Goal: Communication & Community: Answer question/provide support

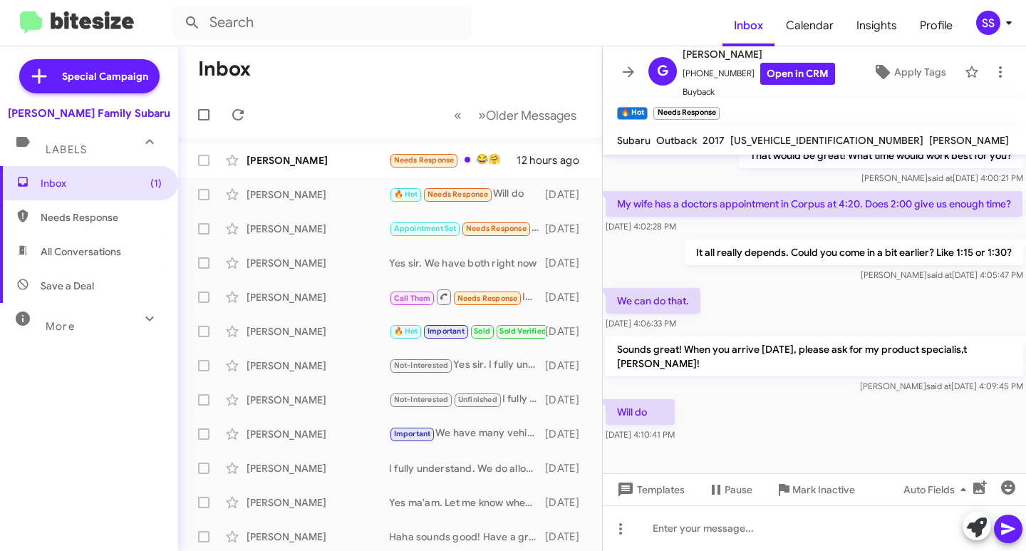
scroll to position [405, 0]
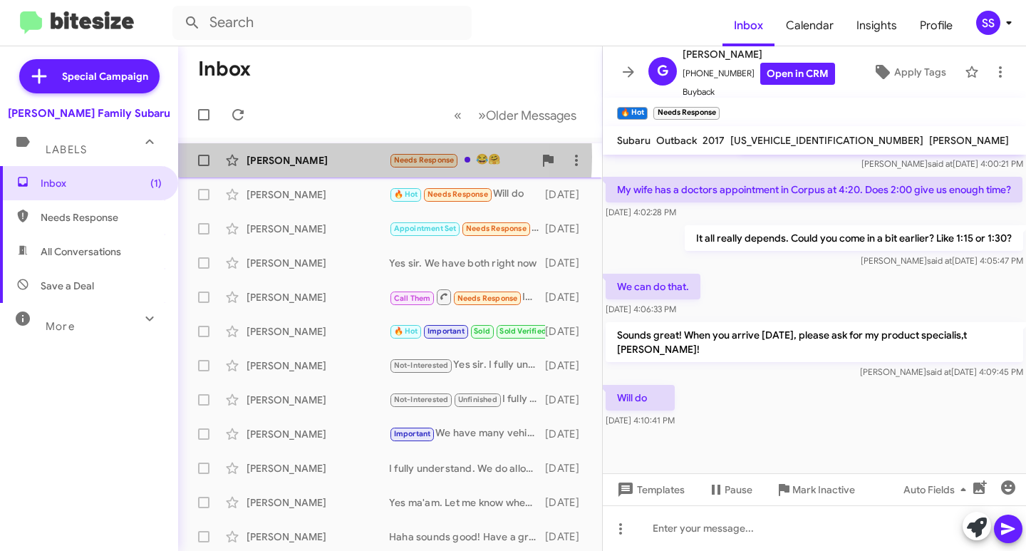
click at [299, 157] on div "[PERSON_NAME]" at bounding box center [318, 160] width 143 height 14
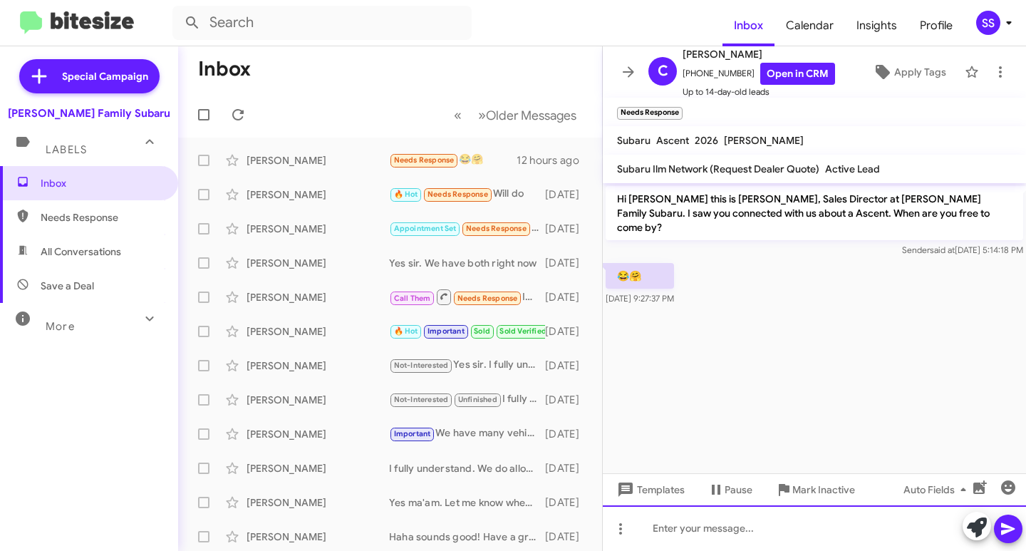
click at [718, 542] on div at bounding box center [814, 528] width 423 height 46
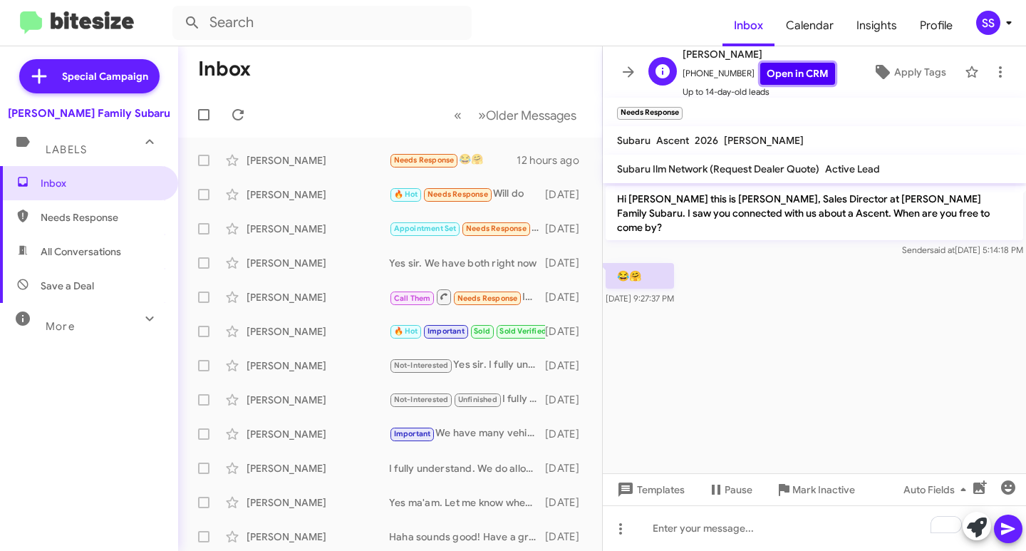
click at [791, 71] on link "Open in CRM" at bounding box center [797, 74] width 75 height 22
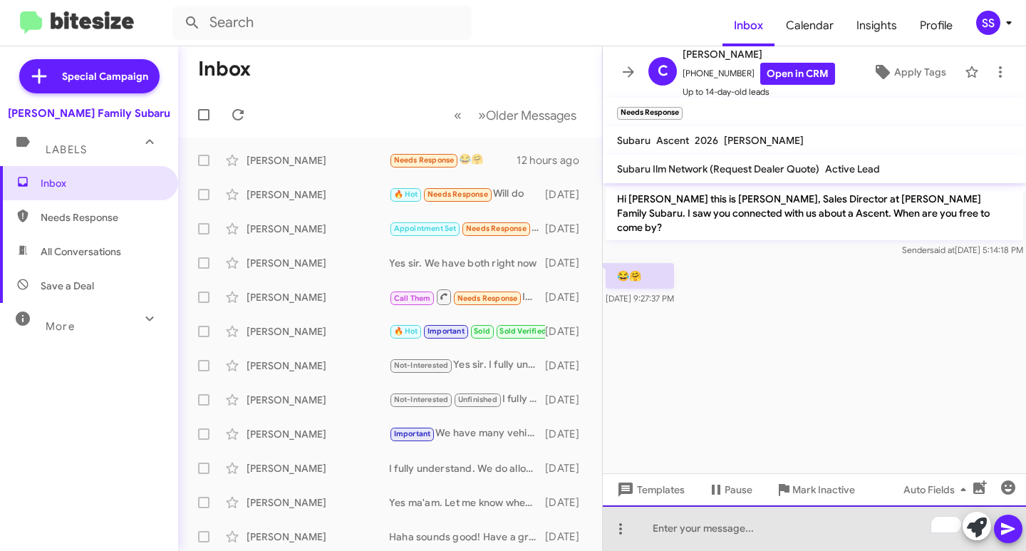
click at [723, 536] on div "To enrich screen reader interactions, please activate Accessibility in Grammarl…" at bounding box center [814, 528] width 423 height 46
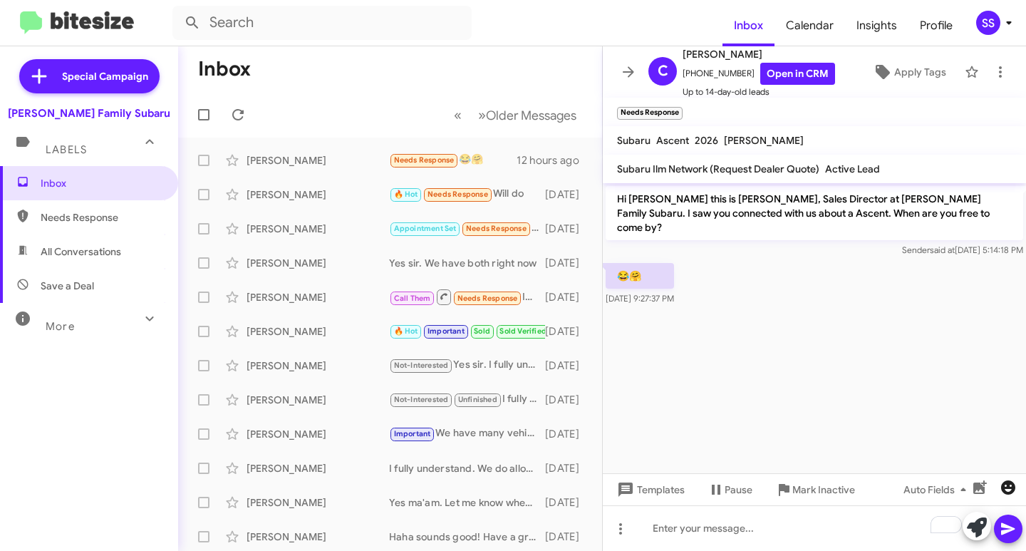
click at [1008, 482] on icon "button" at bounding box center [1008, 487] width 14 height 14
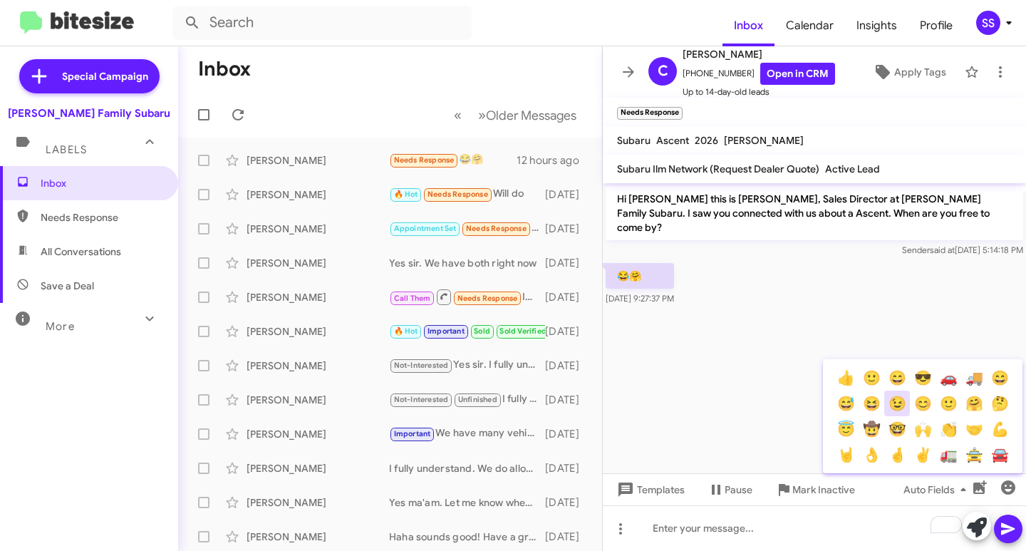
click at [897, 406] on button "😉" at bounding box center [897, 403] width 26 height 26
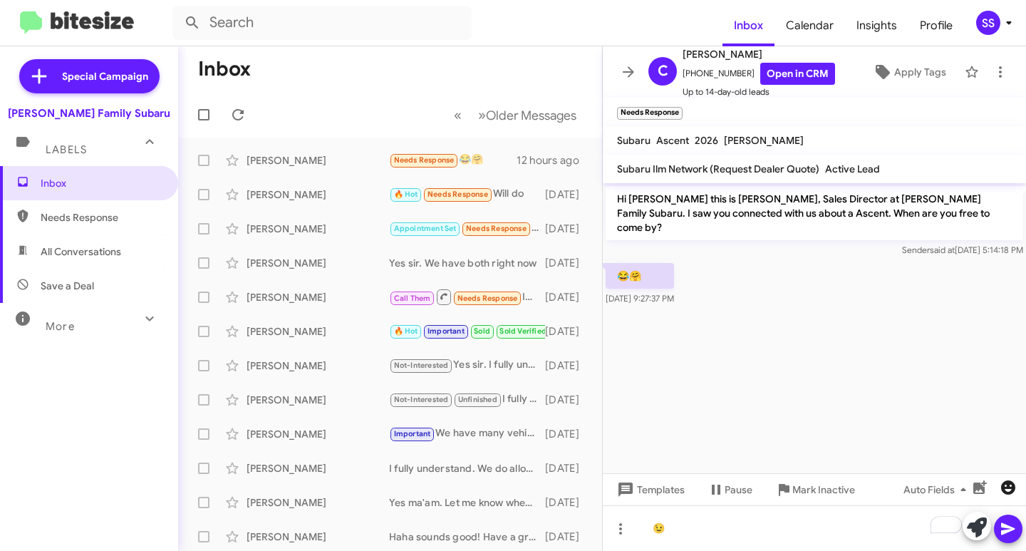
click at [1010, 482] on icon "button" at bounding box center [1008, 487] width 14 height 14
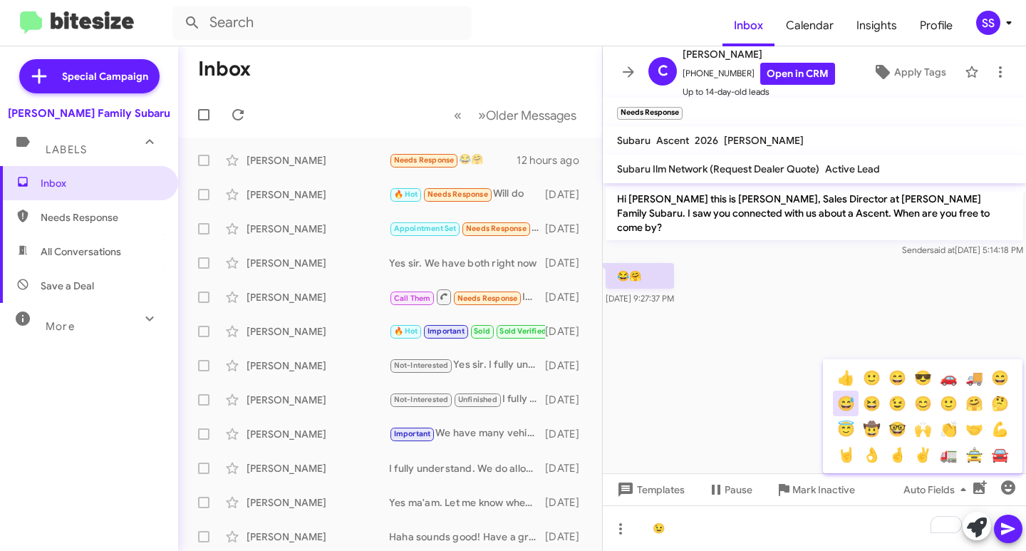
click at [843, 405] on button "😅" at bounding box center [846, 403] width 26 height 26
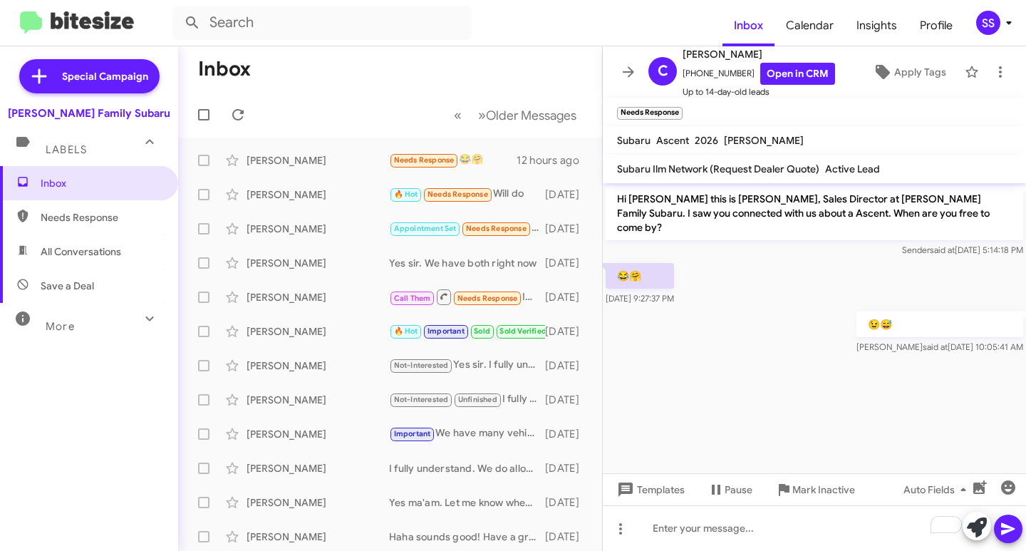
click at [75, 283] on span "Save a Deal" at bounding box center [67, 286] width 53 height 14
type input "in:not-interested"
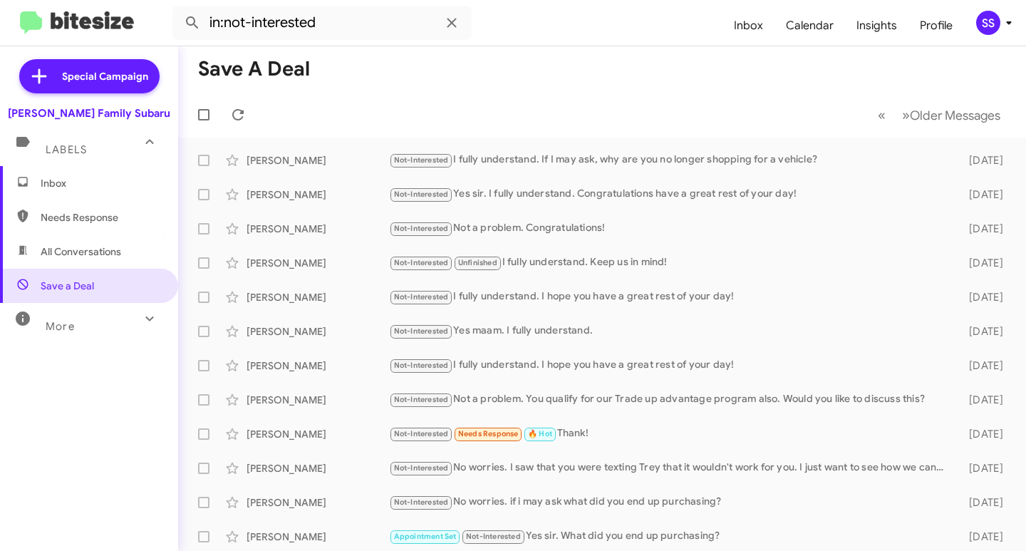
click at [88, 172] on span "Inbox" at bounding box center [89, 183] width 178 height 34
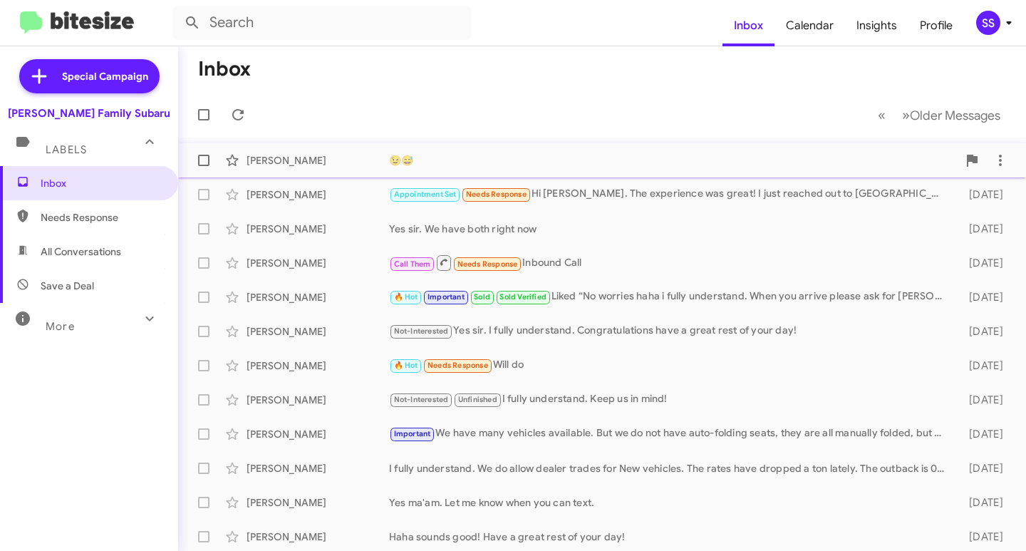
click at [470, 160] on div "😉😅" at bounding box center [673, 160] width 569 height 14
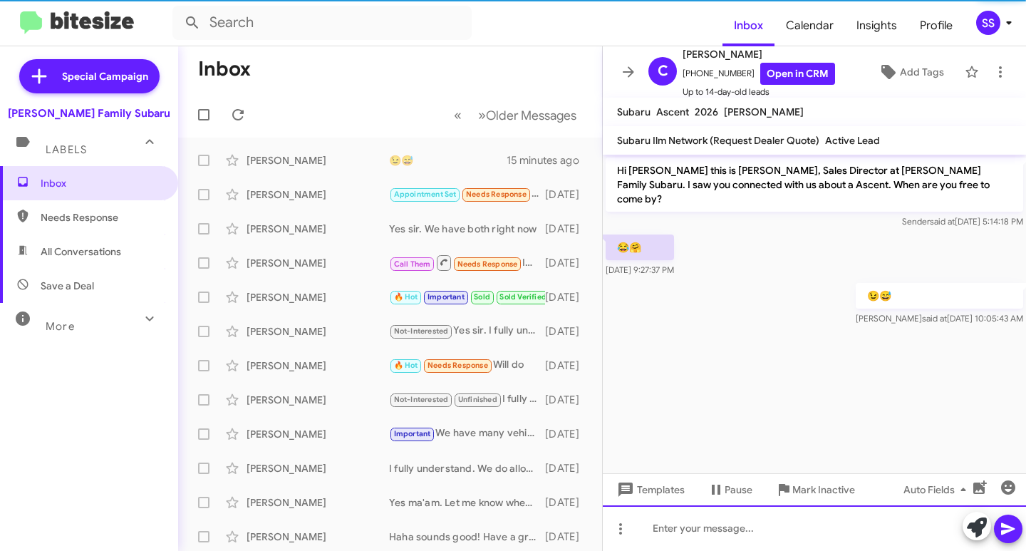
click at [720, 527] on div at bounding box center [814, 528] width 423 height 46
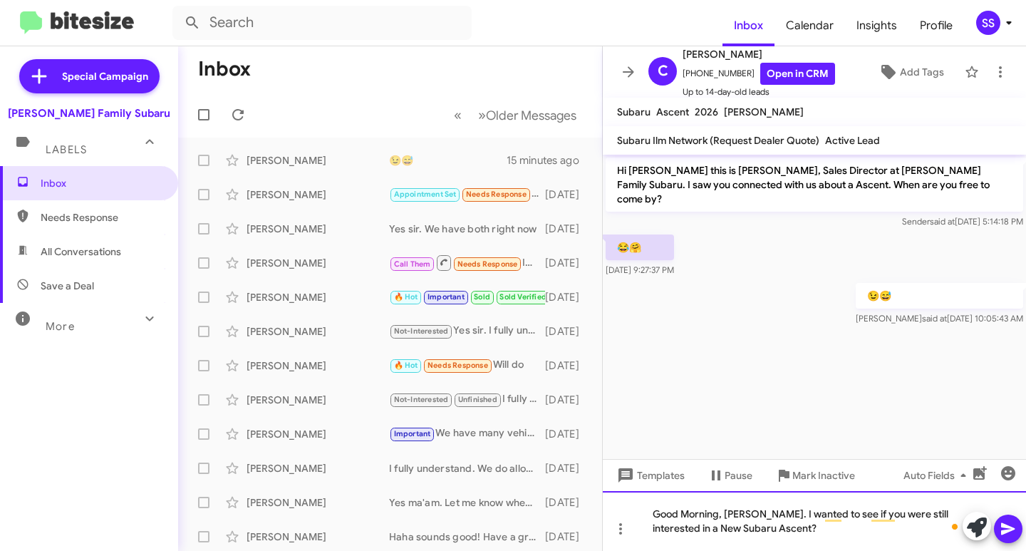
click at [841, 536] on div "Good Morning, [PERSON_NAME]. I wanted to see if you were still interested in a …" at bounding box center [814, 521] width 423 height 60
